Goal: Transaction & Acquisition: Purchase product/service

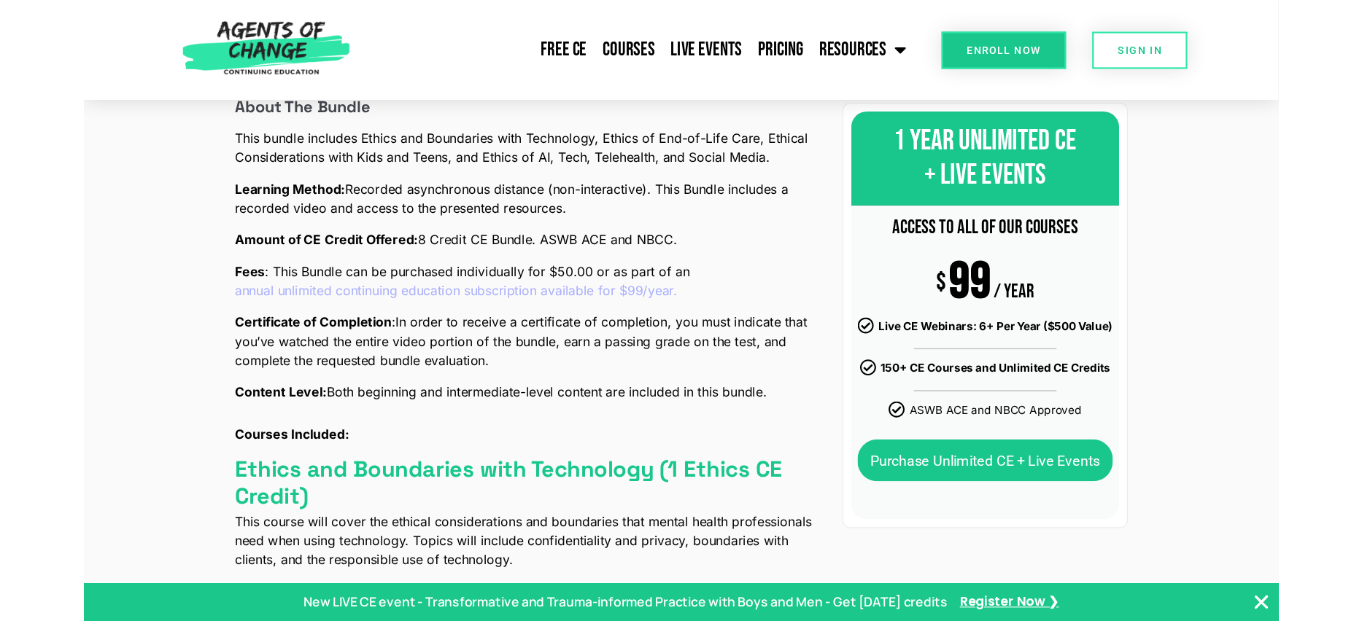
scroll to position [365, 0]
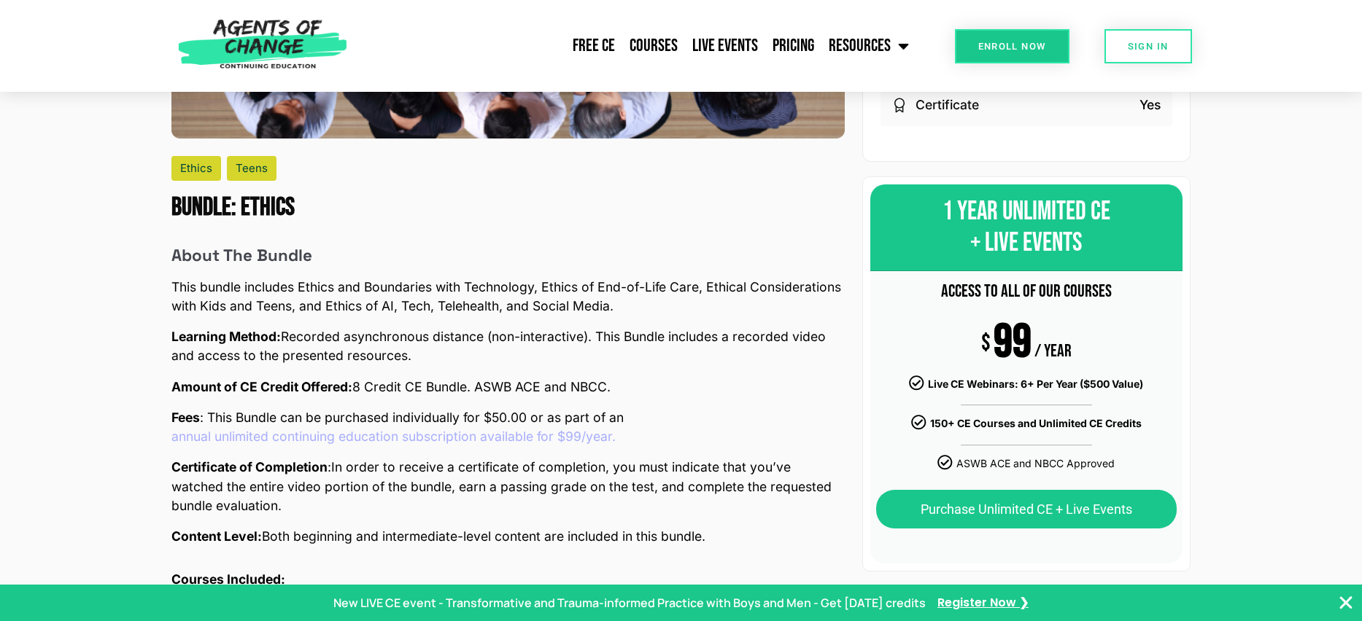
click at [1027, 46] on span "Enroll Now" at bounding box center [1012, 46] width 68 height 9
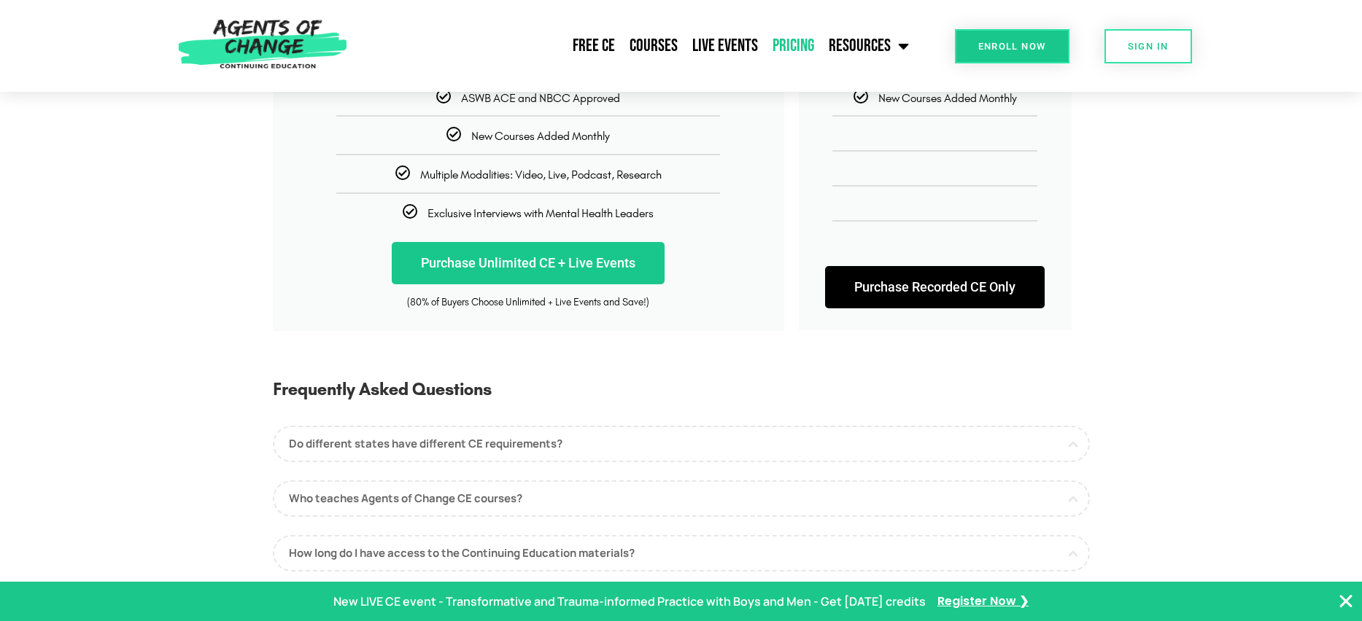
scroll to position [438, 0]
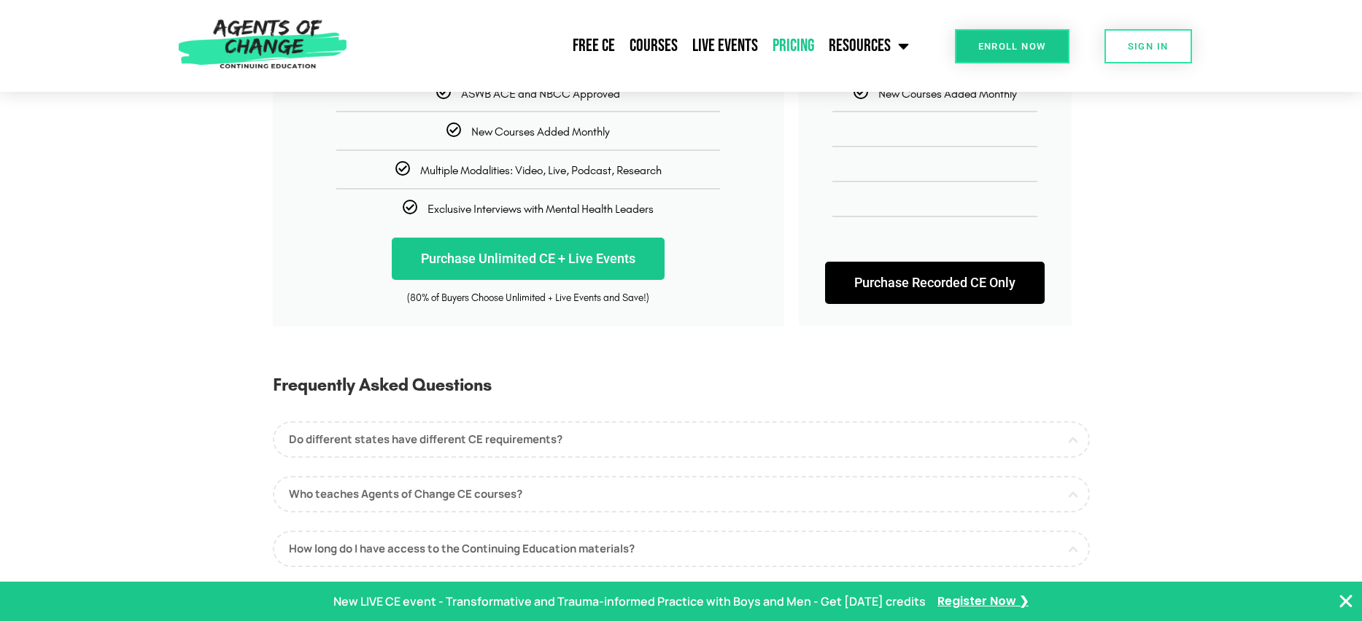
click at [912, 288] on link "Purchase Recorded CE Only" at bounding box center [935, 283] width 220 height 42
